Goal: Transaction & Acquisition: Purchase product/service

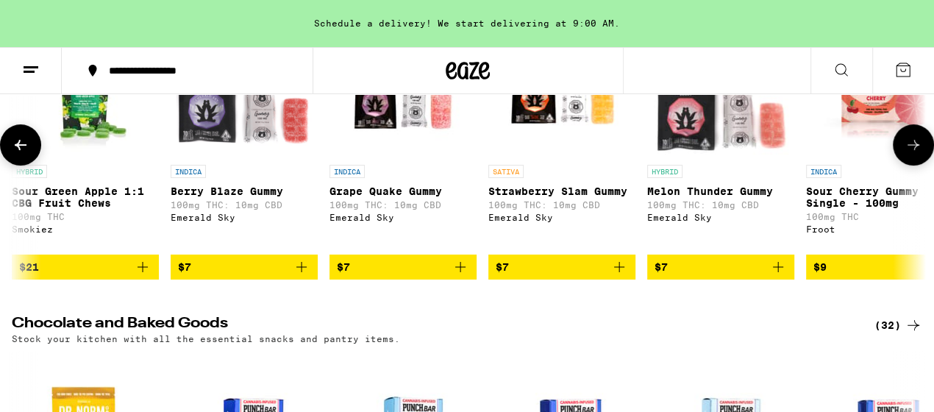
scroll to position [0, 750]
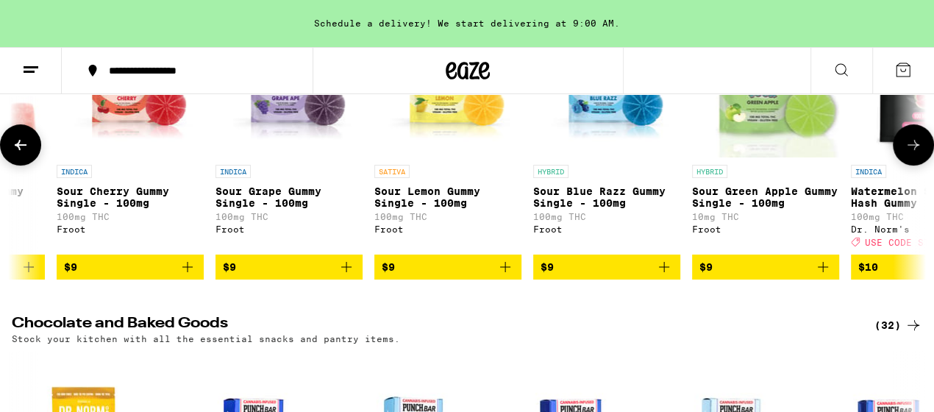
click at [912, 154] on icon at bounding box center [914, 145] width 18 height 18
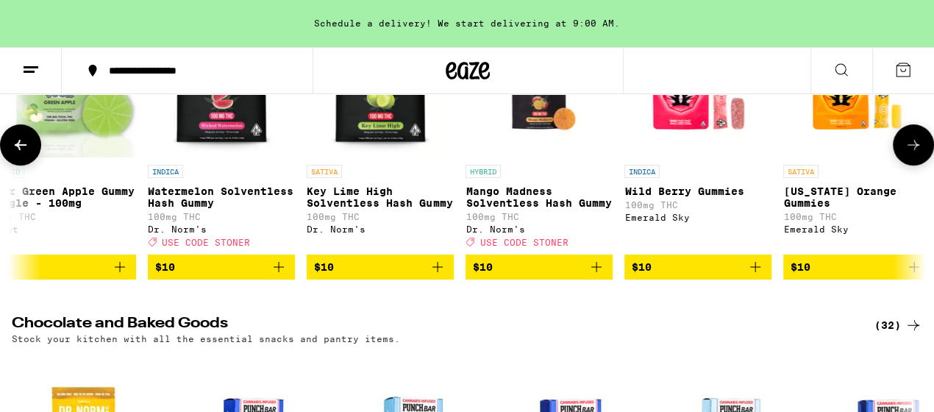
scroll to position [0, 1500]
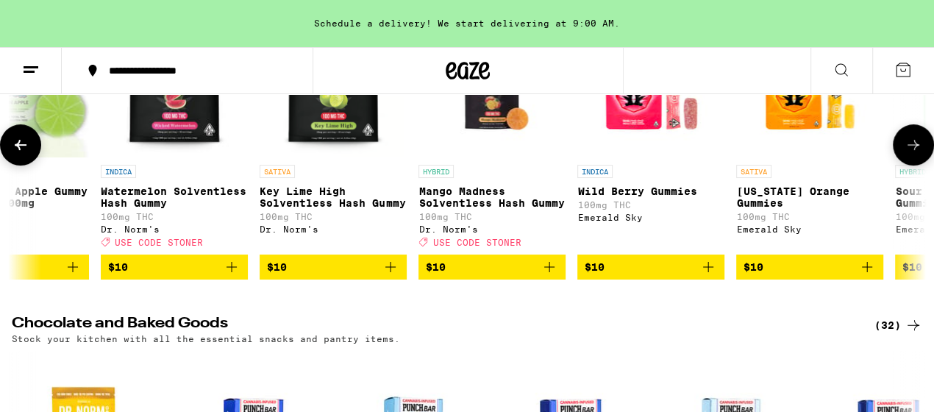
click at [912, 154] on icon at bounding box center [914, 145] width 18 height 18
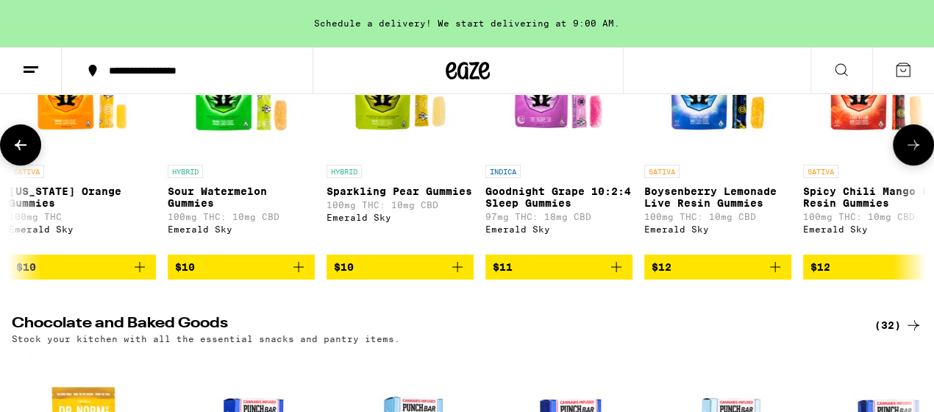
scroll to position [0, 2250]
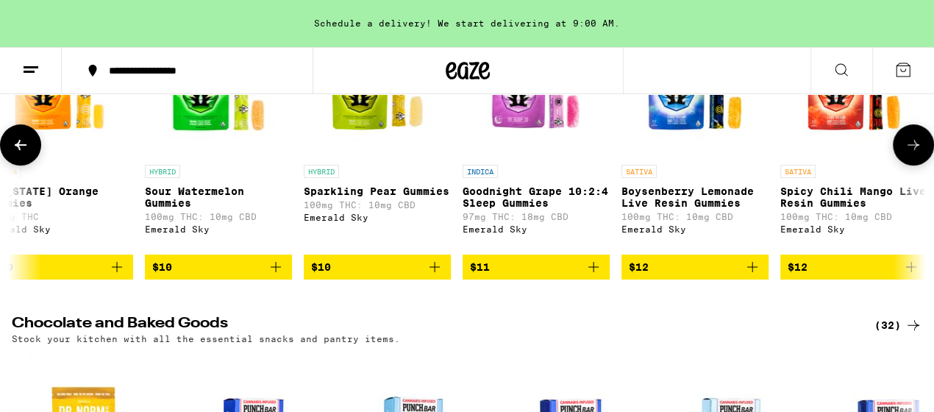
click at [912, 154] on icon at bounding box center [914, 145] width 18 height 18
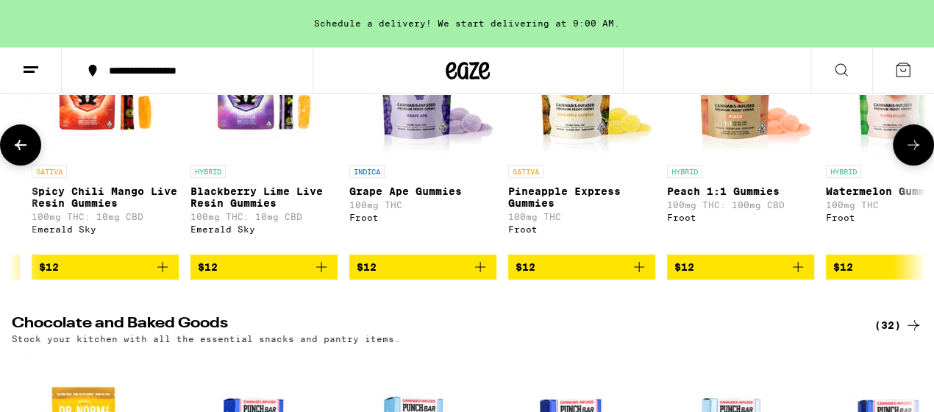
scroll to position [0, 3001]
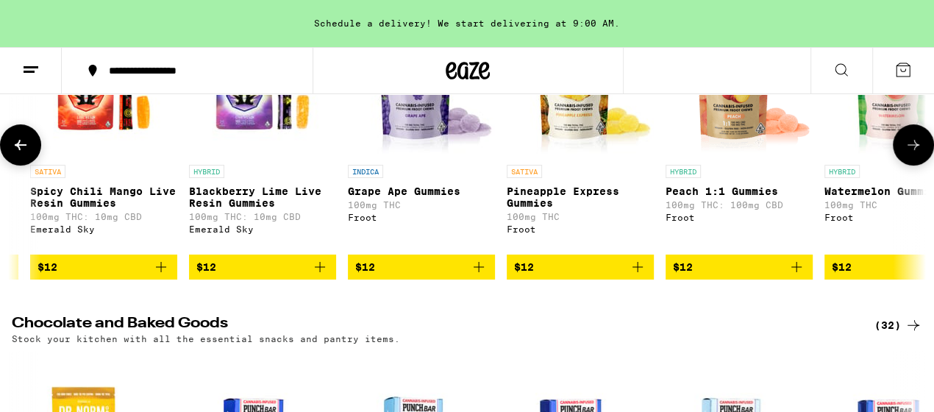
click at [912, 154] on icon at bounding box center [914, 145] width 18 height 18
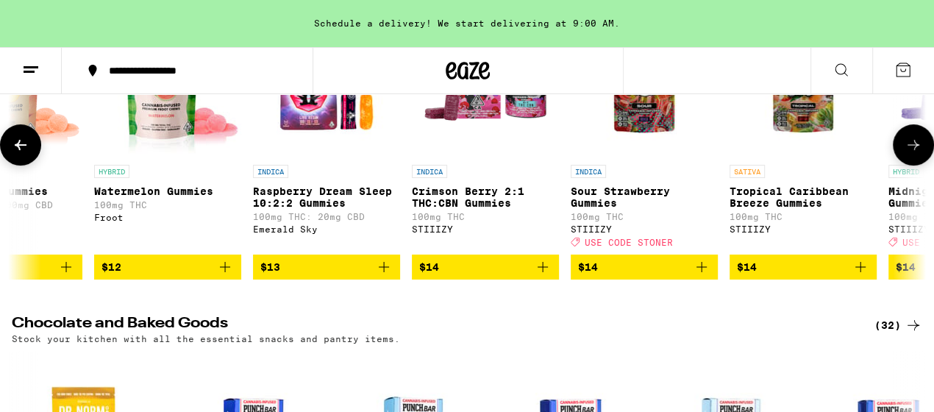
scroll to position [0, 3751]
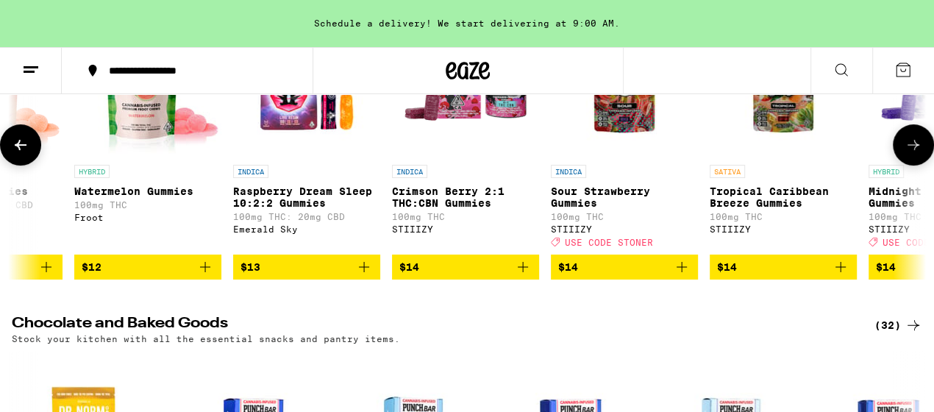
click at [912, 154] on icon at bounding box center [914, 145] width 18 height 18
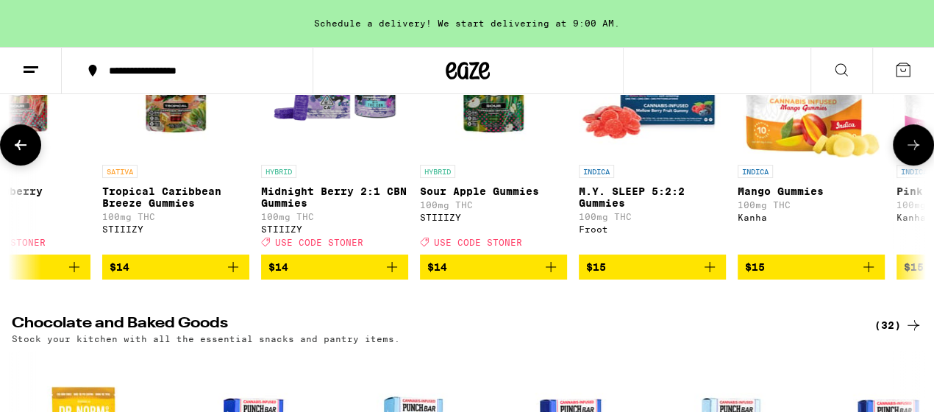
scroll to position [0, 4502]
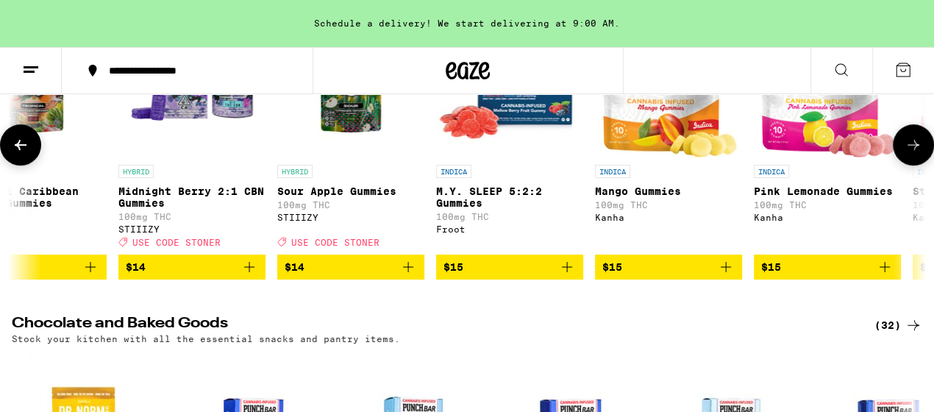
click at [912, 154] on icon at bounding box center [914, 145] width 18 height 18
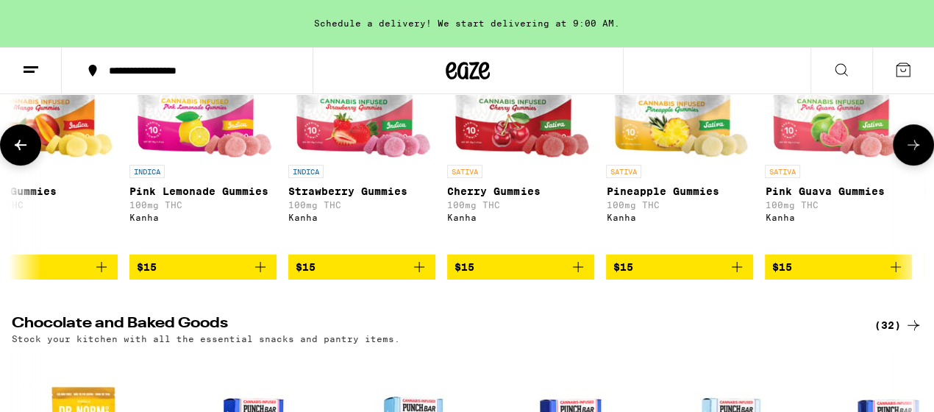
scroll to position [0, 5252]
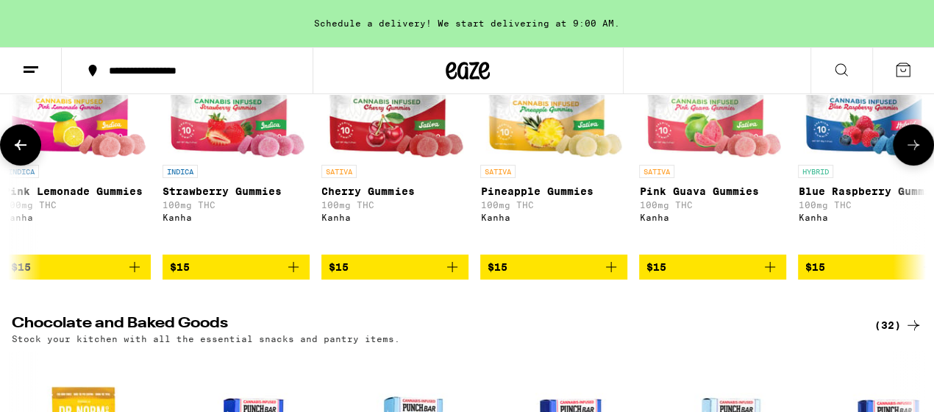
click at [912, 154] on icon at bounding box center [914, 145] width 18 height 18
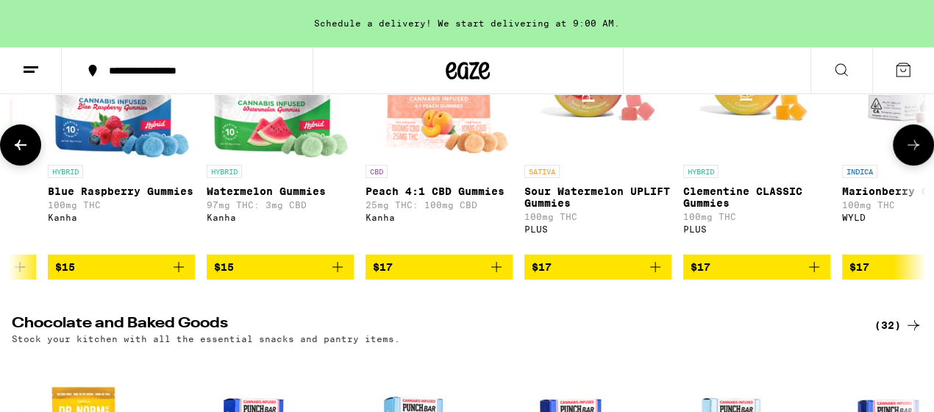
click at [912, 154] on icon at bounding box center [914, 145] width 18 height 18
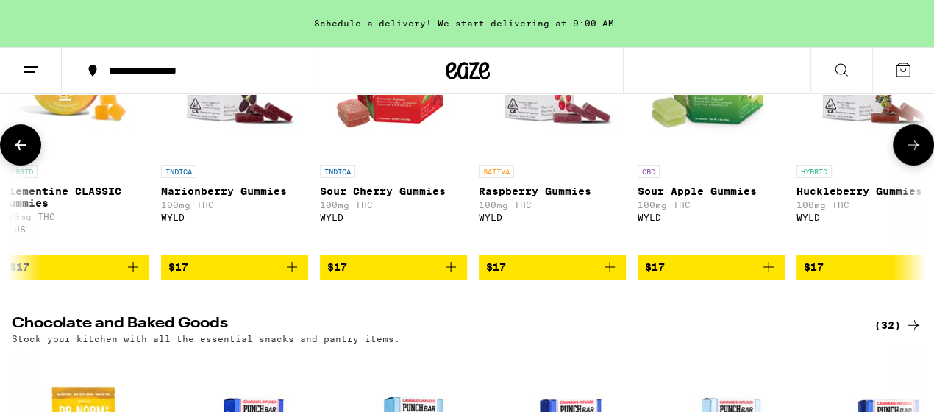
scroll to position [0, 6753]
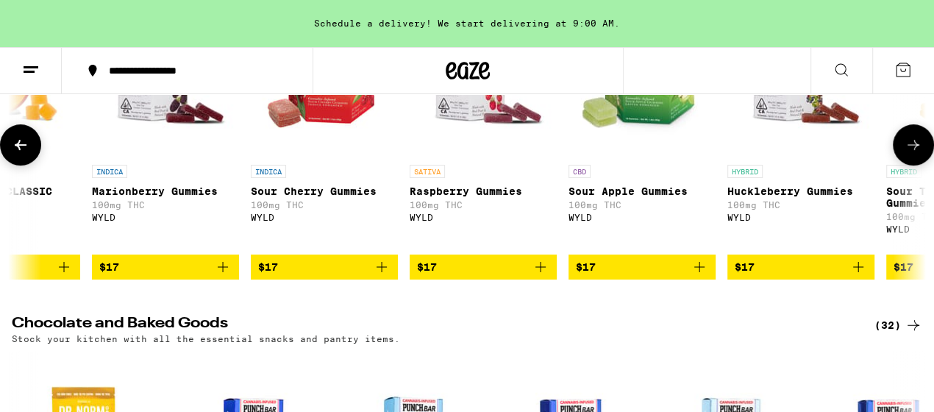
click at [912, 154] on icon at bounding box center [914, 145] width 18 height 18
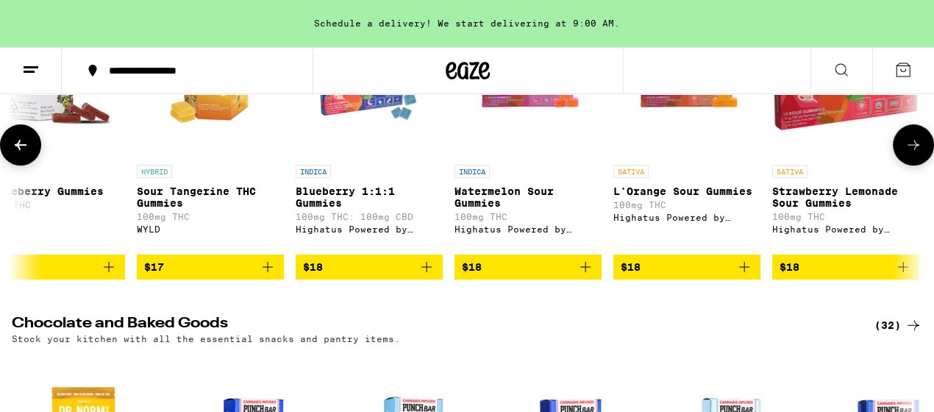
click at [912, 154] on icon at bounding box center [914, 145] width 18 height 18
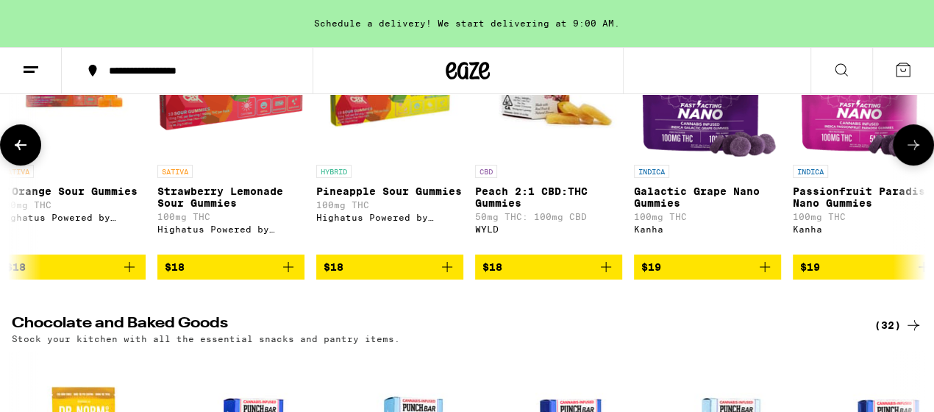
scroll to position [0, 8253]
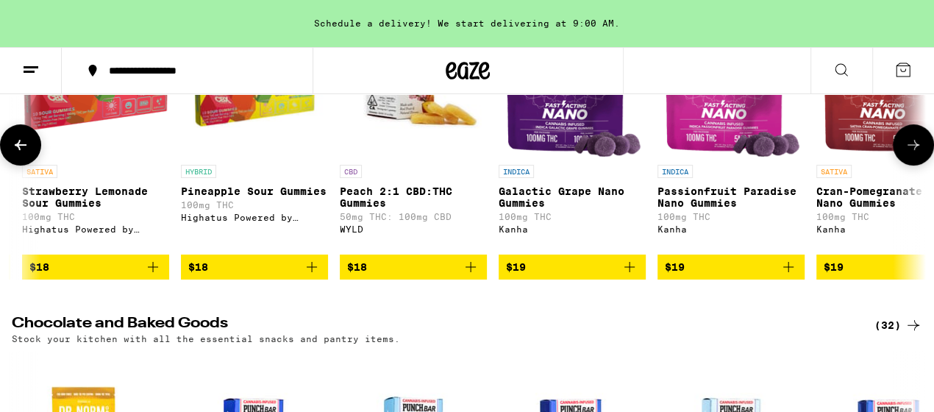
click at [912, 154] on icon at bounding box center [914, 145] width 18 height 18
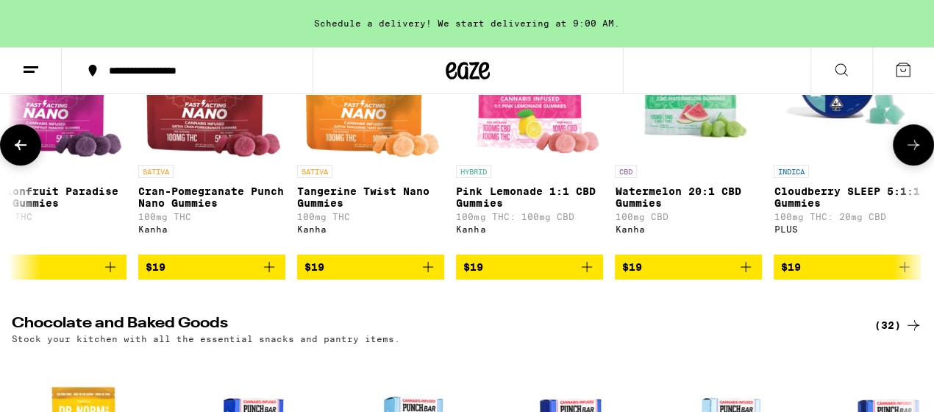
scroll to position [0, 9003]
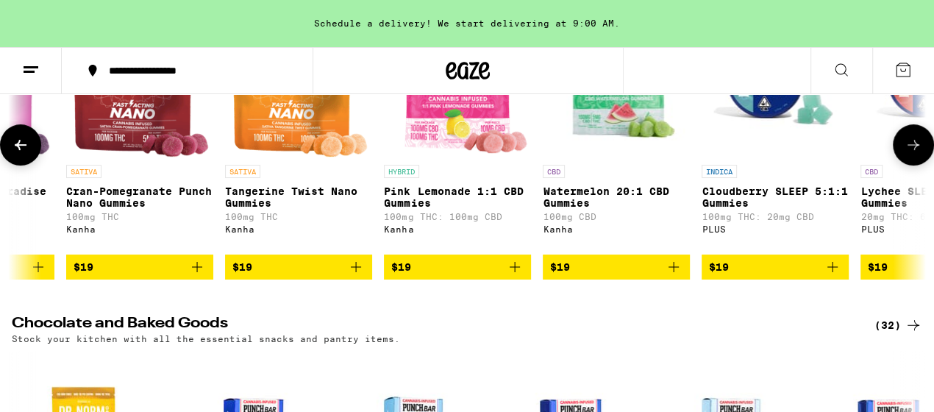
click at [912, 154] on icon at bounding box center [914, 145] width 18 height 18
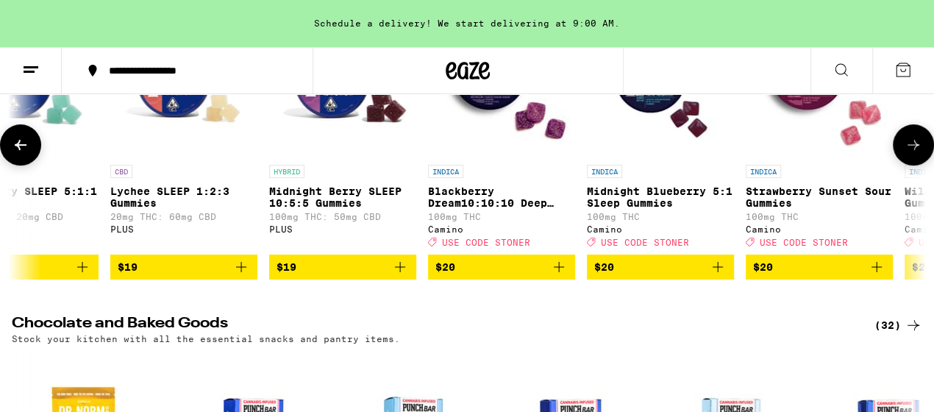
scroll to position [0, 9754]
click at [912, 154] on icon at bounding box center [914, 145] width 18 height 18
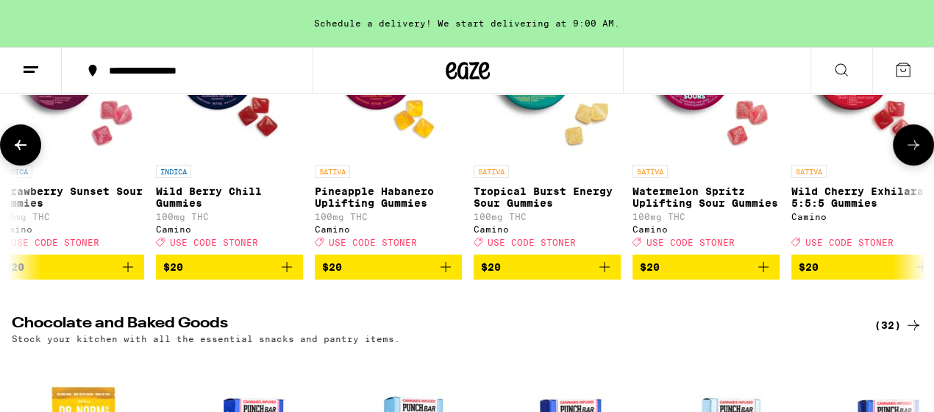
scroll to position [0, 10504]
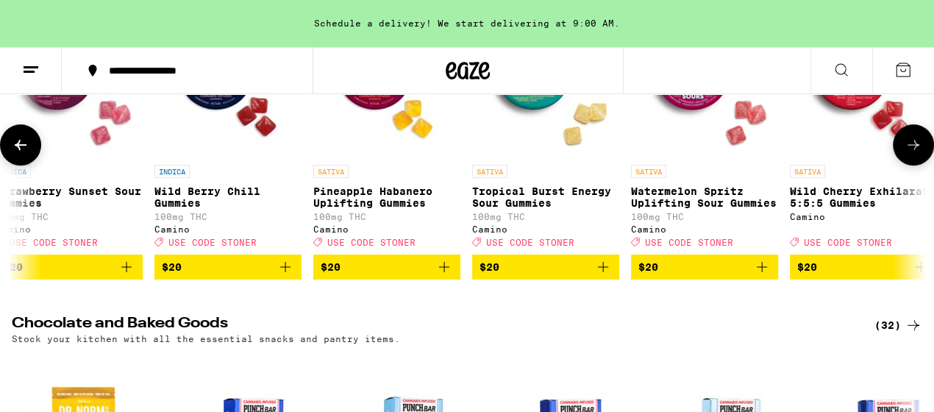
click at [912, 154] on icon at bounding box center [914, 145] width 18 height 18
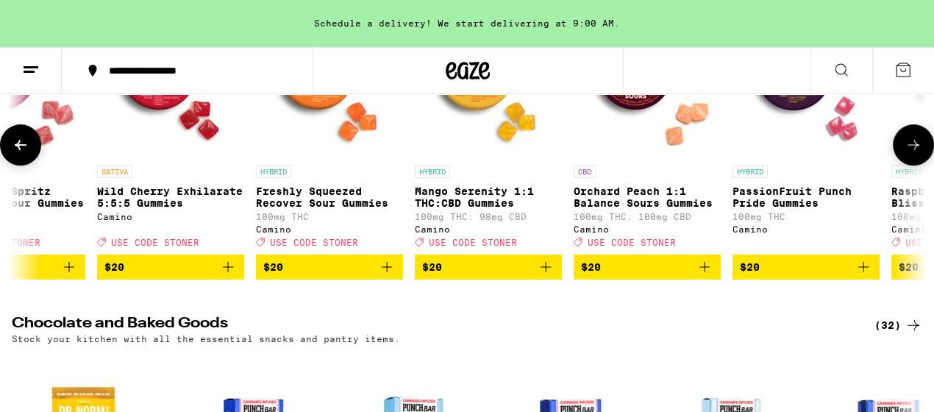
scroll to position [0, 11254]
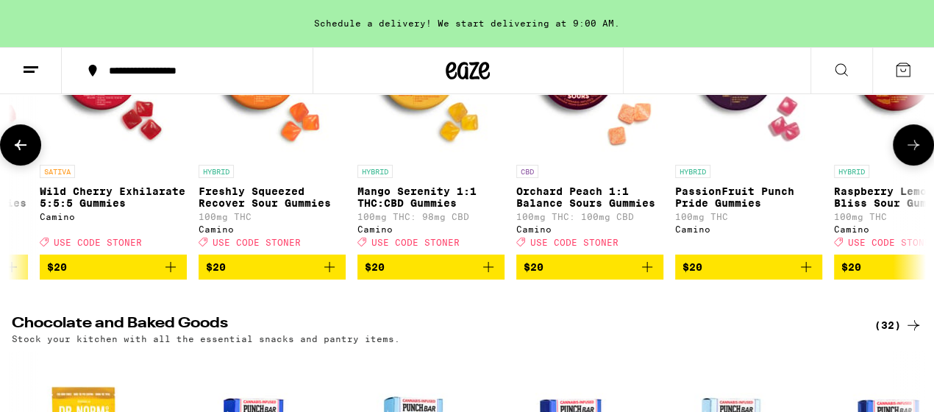
click at [912, 154] on icon at bounding box center [914, 145] width 18 height 18
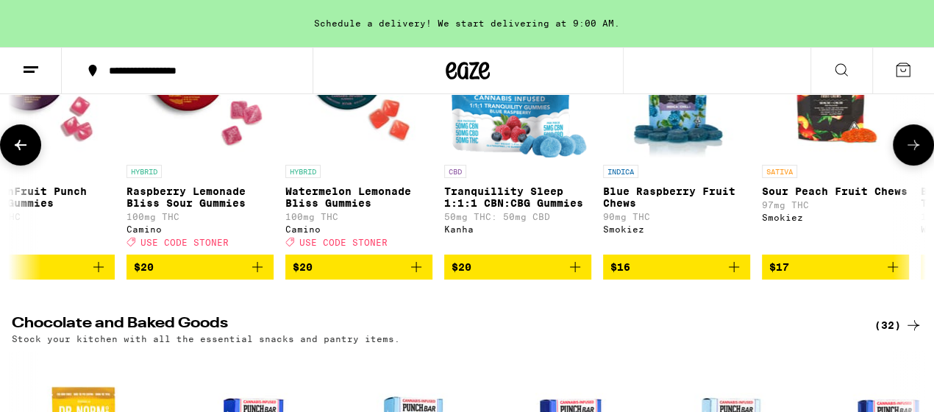
scroll to position [0, 12005]
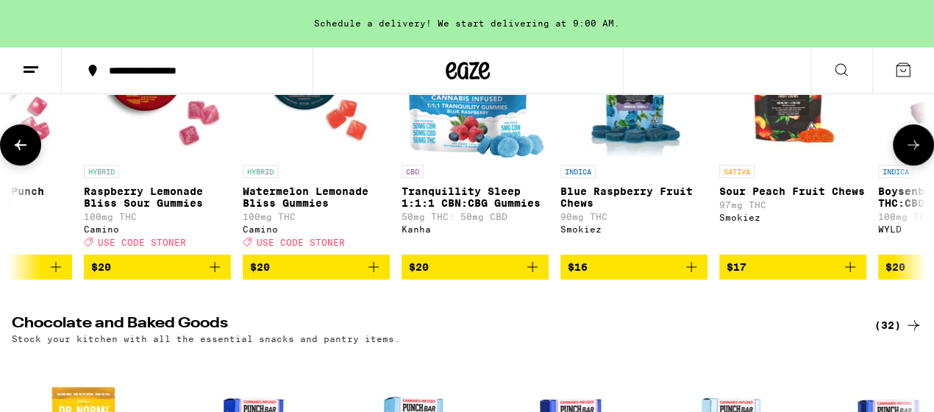
click at [912, 154] on icon at bounding box center [914, 145] width 18 height 18
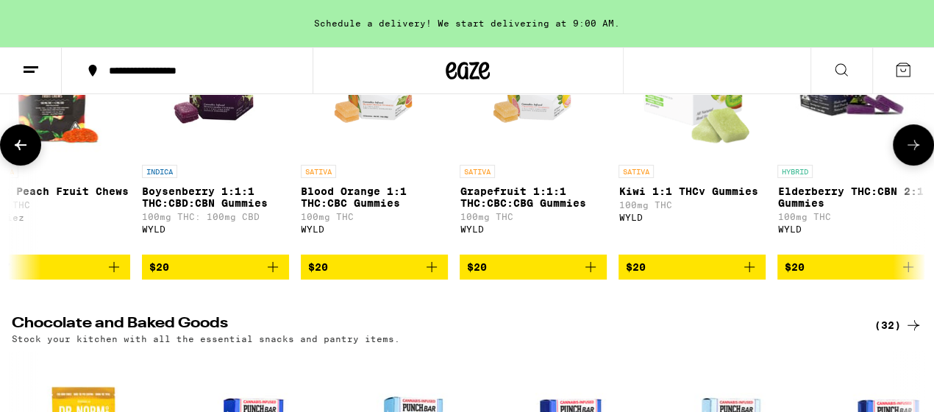
scroll to position [0, 12755]
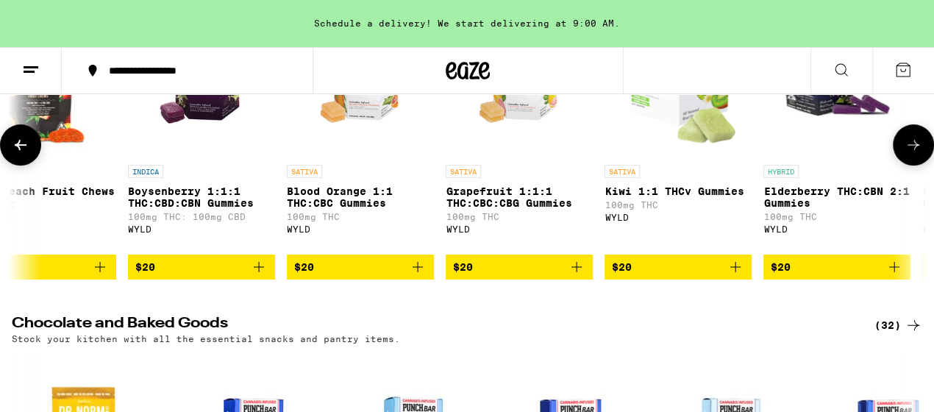
click at [912, 154] on icon at bounding box center [914, 145] width 18 height 18
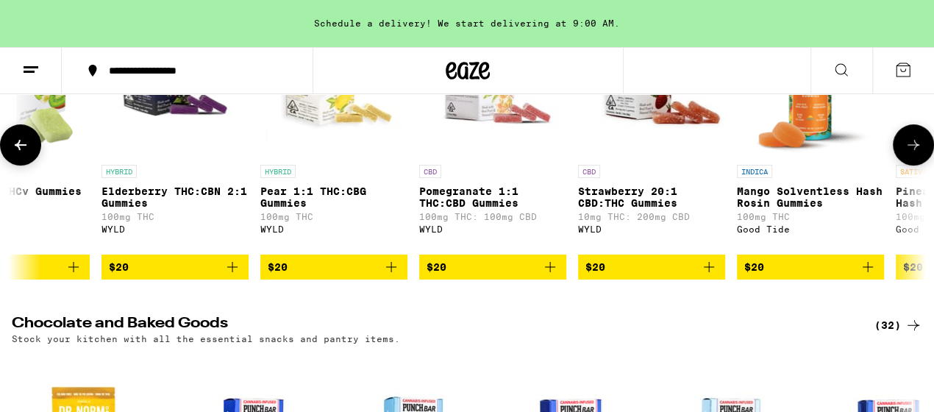
scroll to position [0, 13505]
